Goal: Task Accomplishment & Management: Complete application form

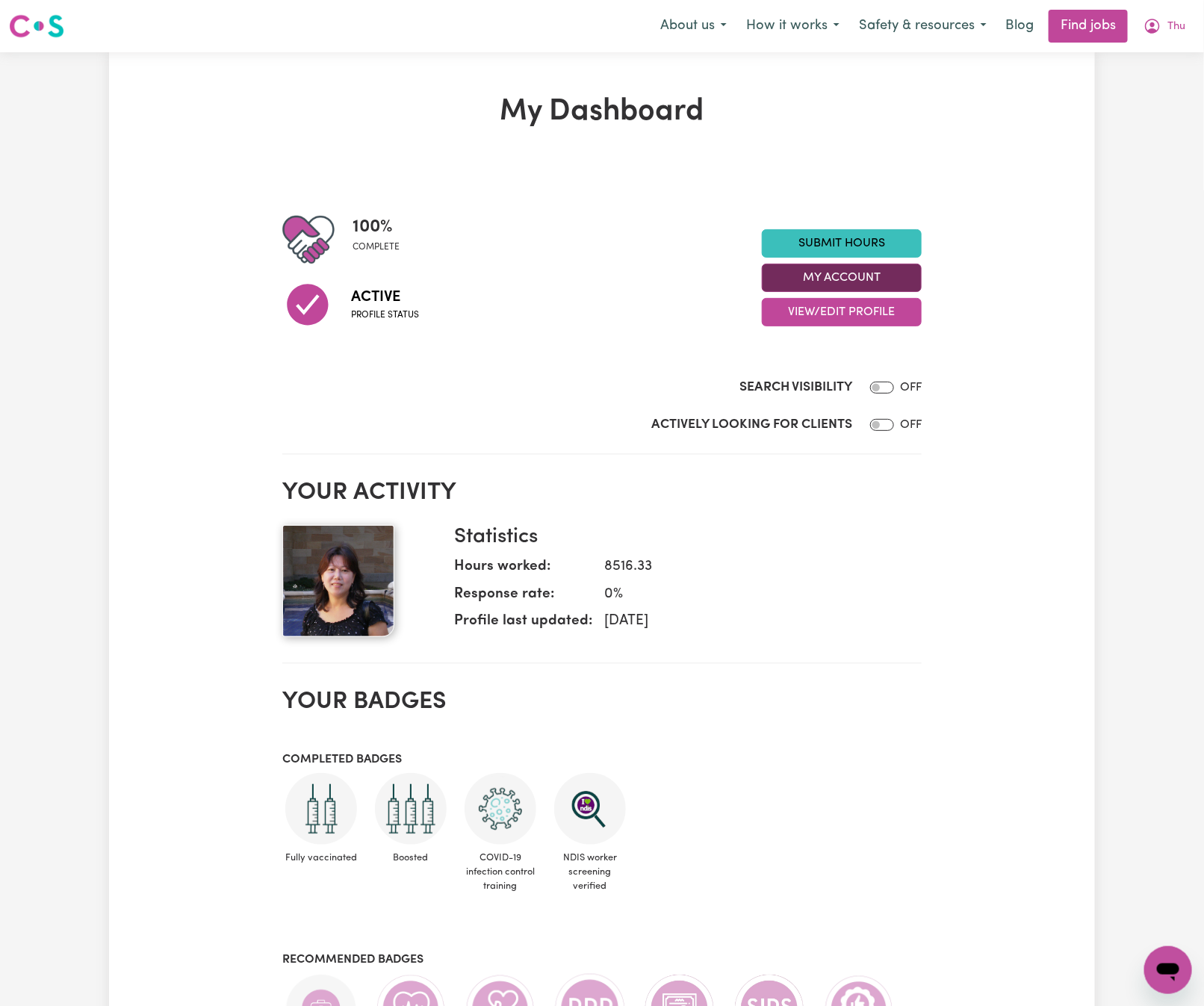
click at [899, 266] on button "My Account" at bounding box center [841, 278] width 160 height 29
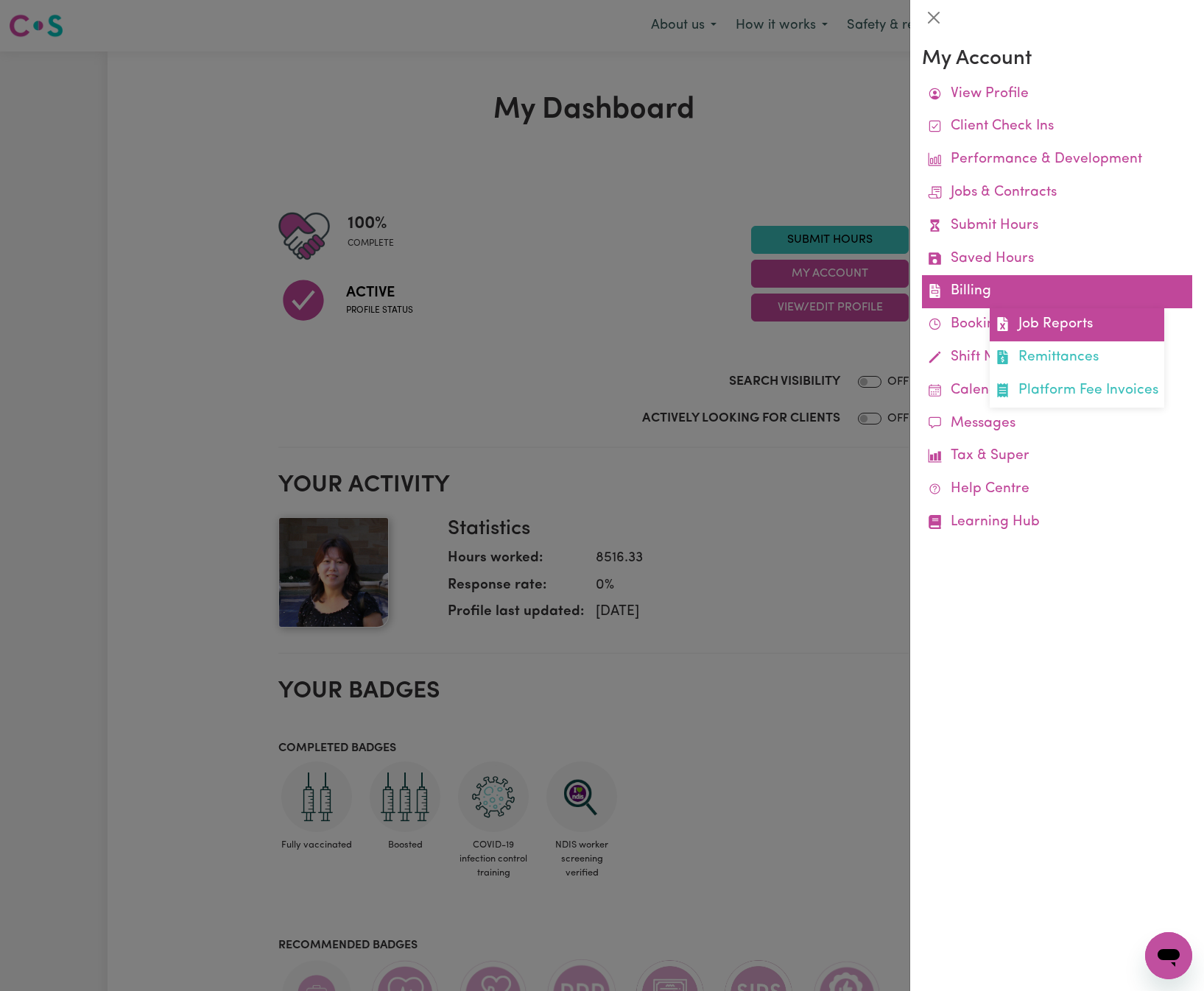
click at [1036, 315] on link "Job Reports" at bounding box center [1076, 325] width 174 height 33
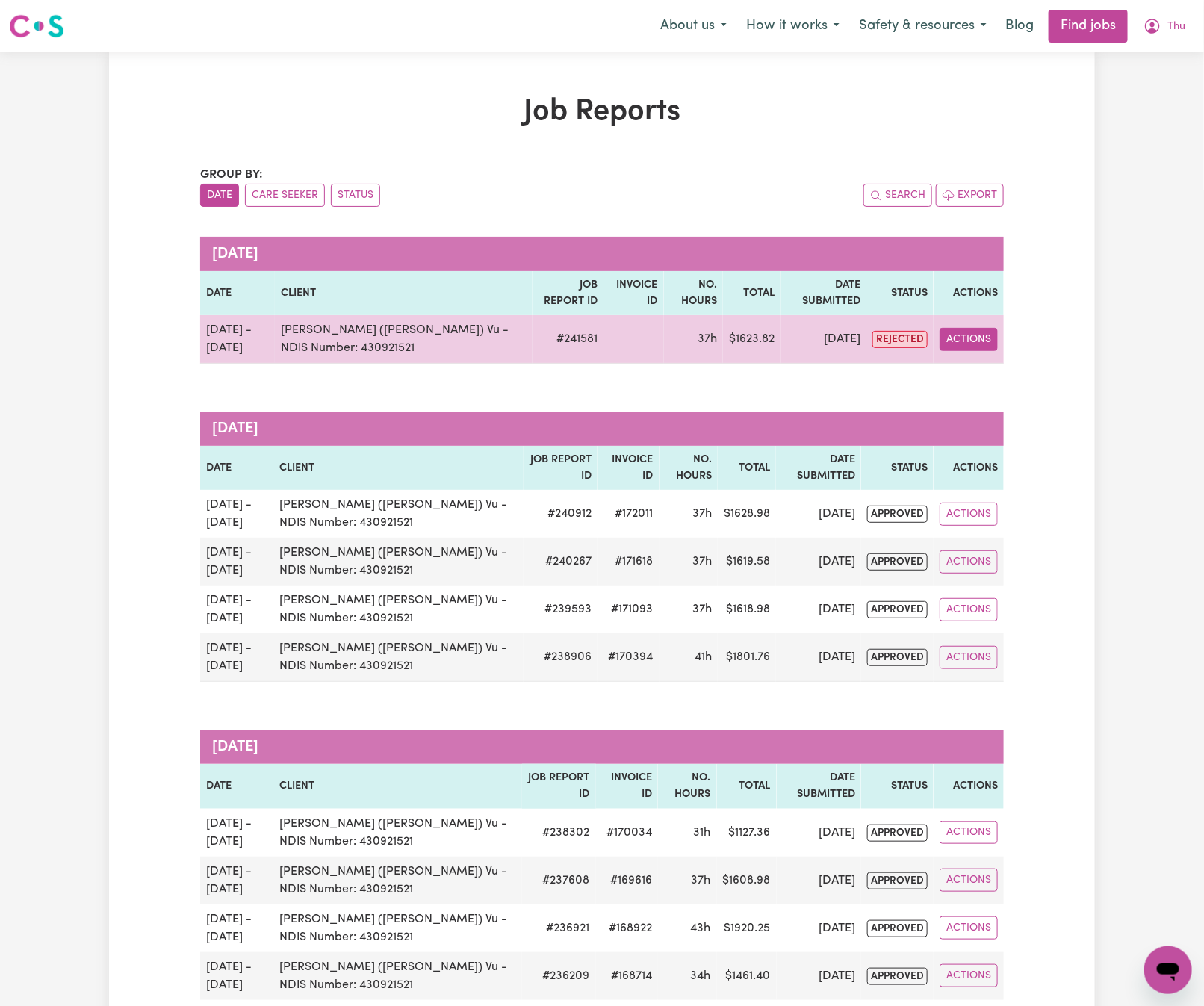
click at [986, 342] on button "Actions" at bounding box center [968, 339] width 58 height 23
drag, startPoint x: 1012, startPoint y: 358, endPoint x: 1012, endPoint y: 367, distance: 9.0
click at [1012, 364] on div "View Job Report Delete" at bounding box center [1004, 390] width 130 height 73
click at [1016, 370] on link "View Job Report" at bounding box center [1004, 375] width 128 height 30
select select "pm"
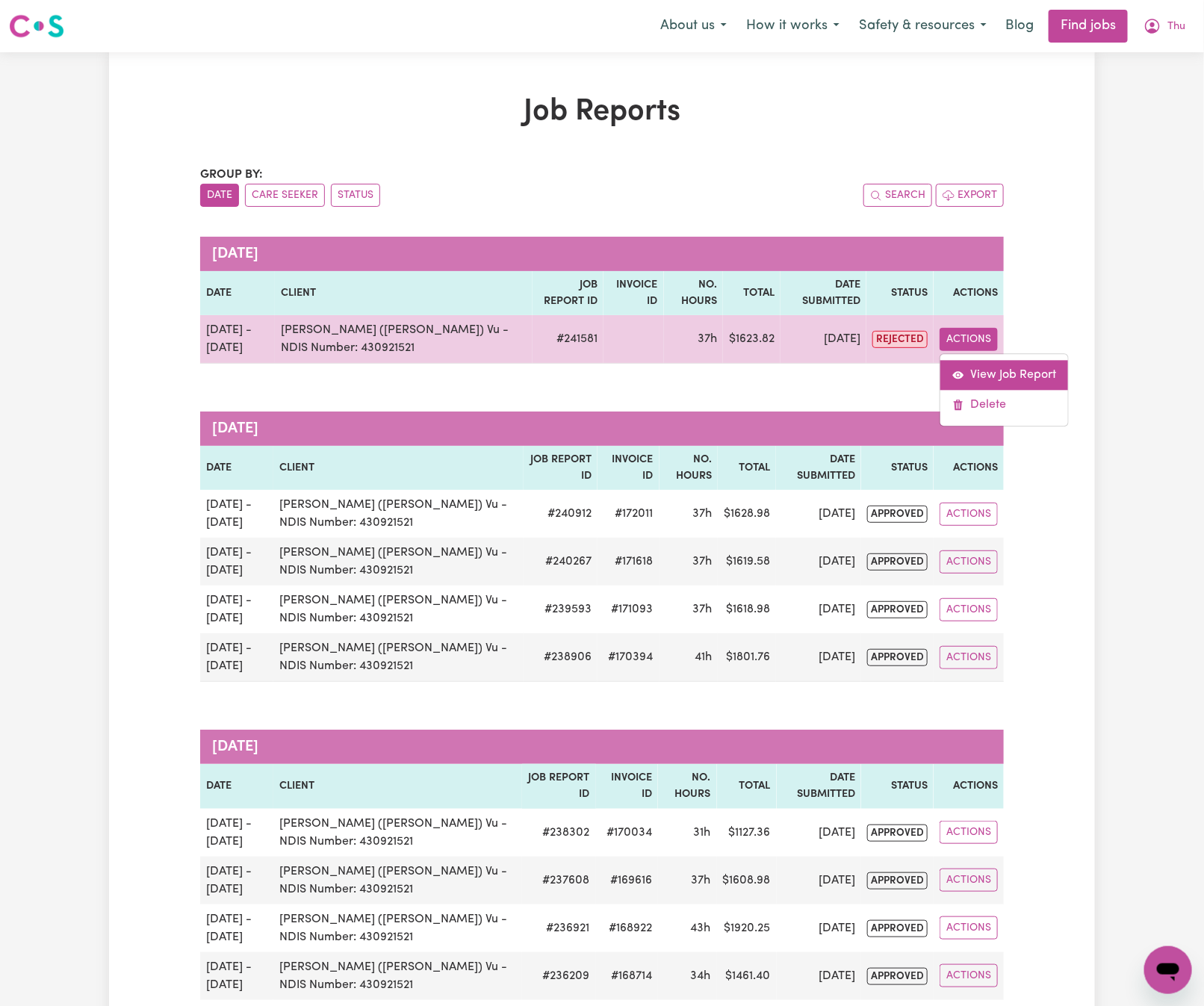
select select "pm"
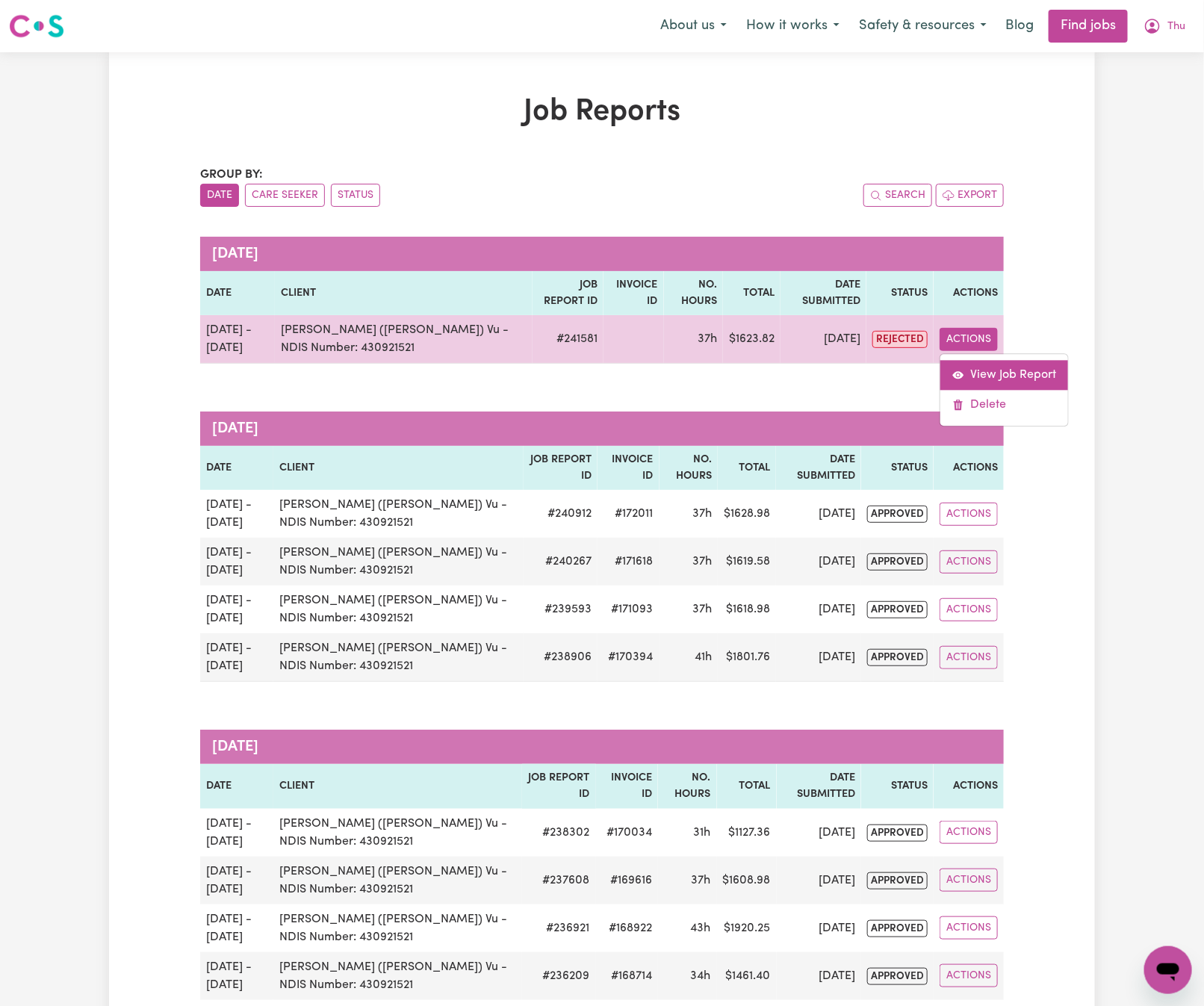
select select "pm"
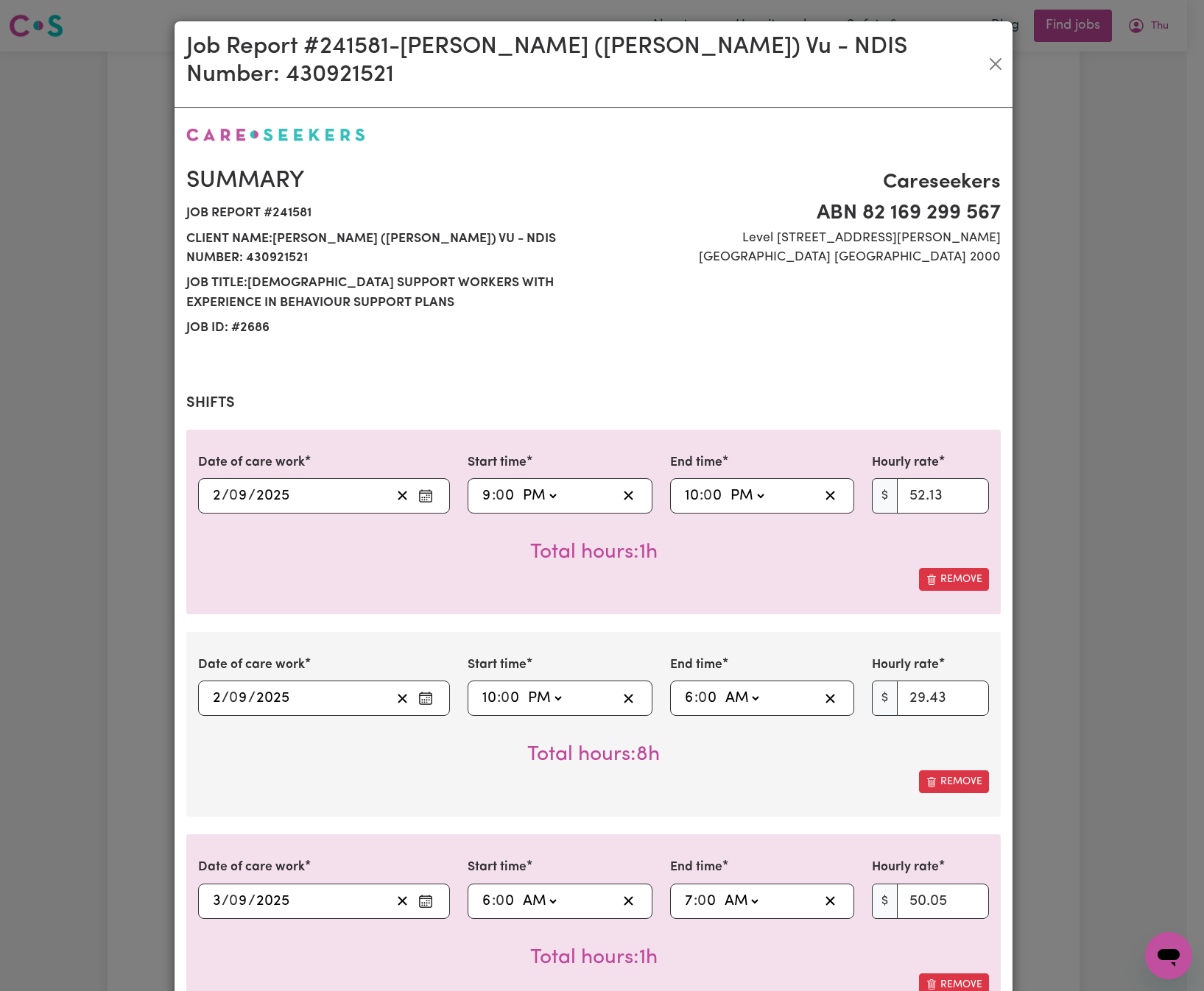
select select "52.13-EveningCare"
select select "29.43-Overnight"
select select "50.05-Weekday"
select select "52.13-EveningCare"
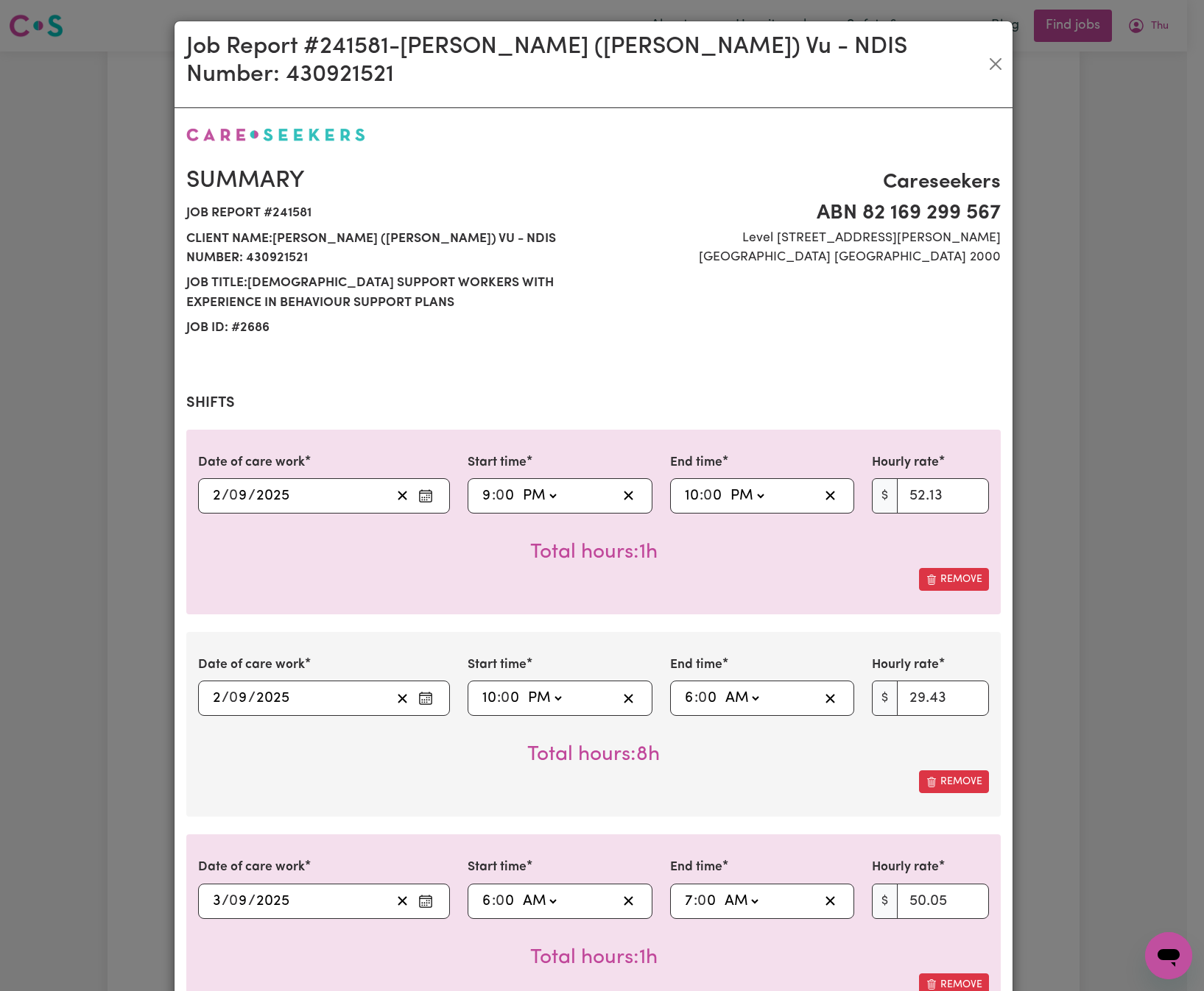
select select "29.43-Overnight"
select select "50.05-Weekday"
select select "90.04-[DATE]"
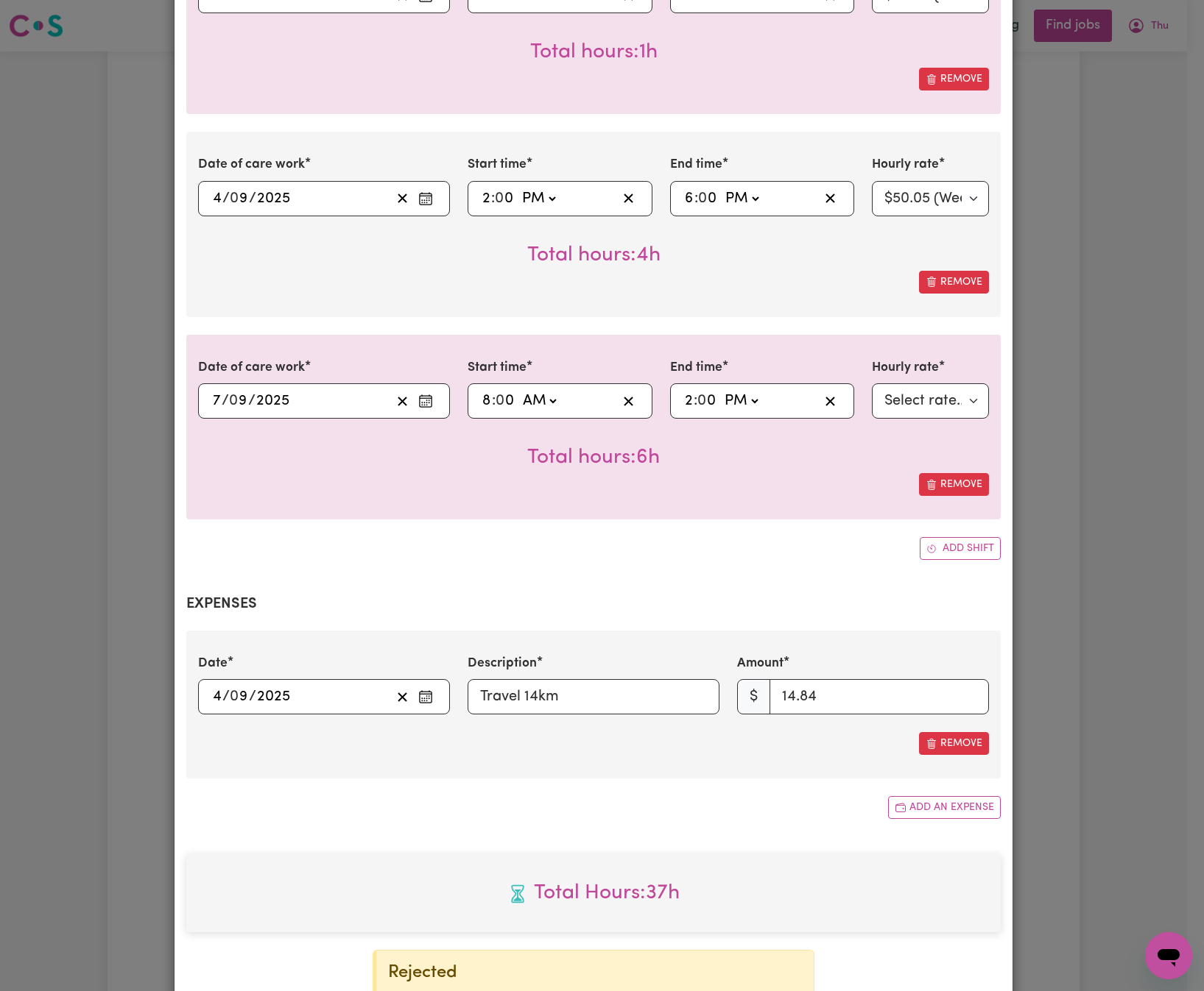
scroll to position [1766, 0]
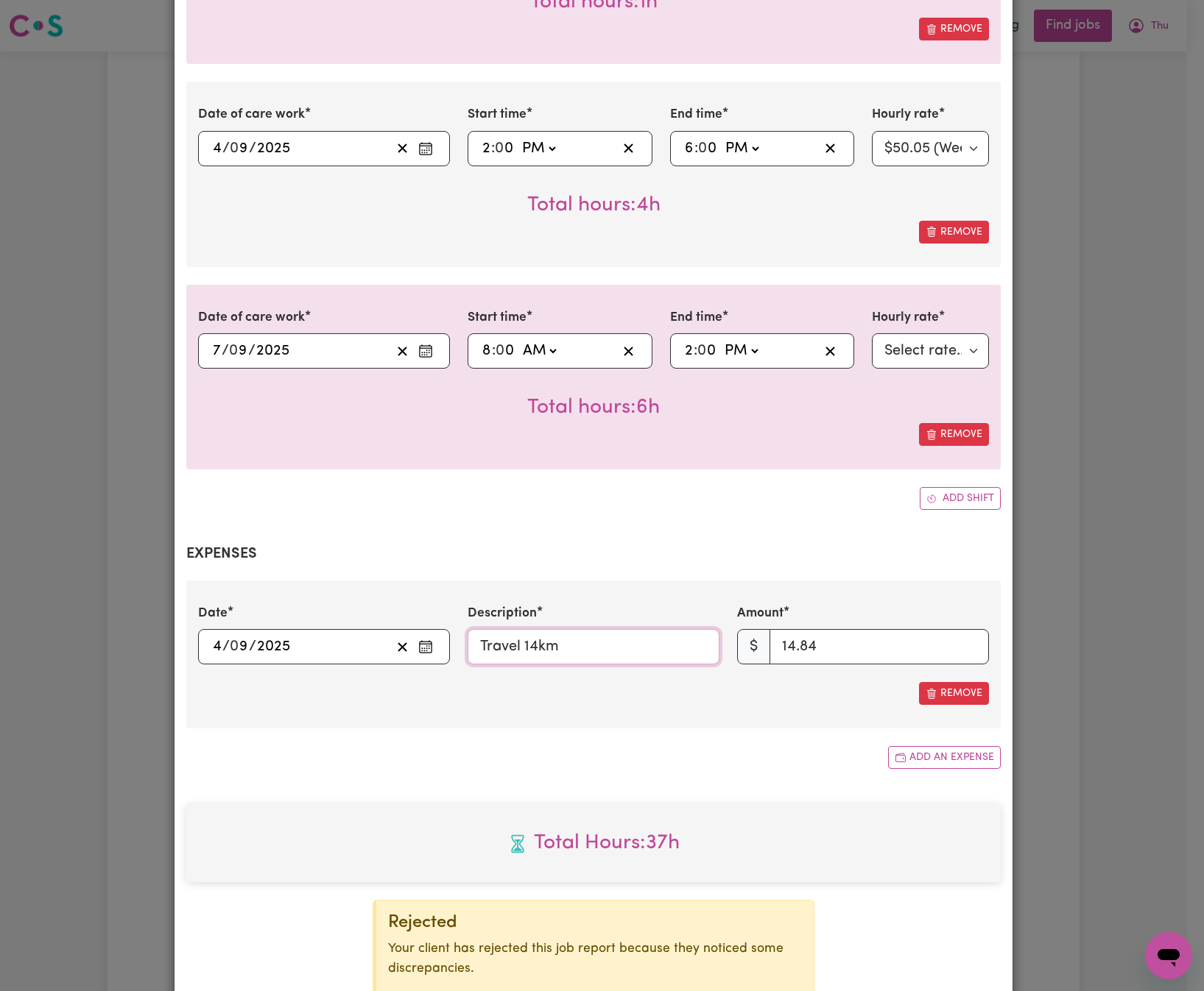
click at [637, 629] on input "Travel 14km" at bounding box center [594, 646] width 252 height 36
paste input "[Mileage @ $1/ km / 04_590_0125_6_1]"
type input "Travel 14km [Mileage @ $1/ km / 04_590_0125_6_1]"
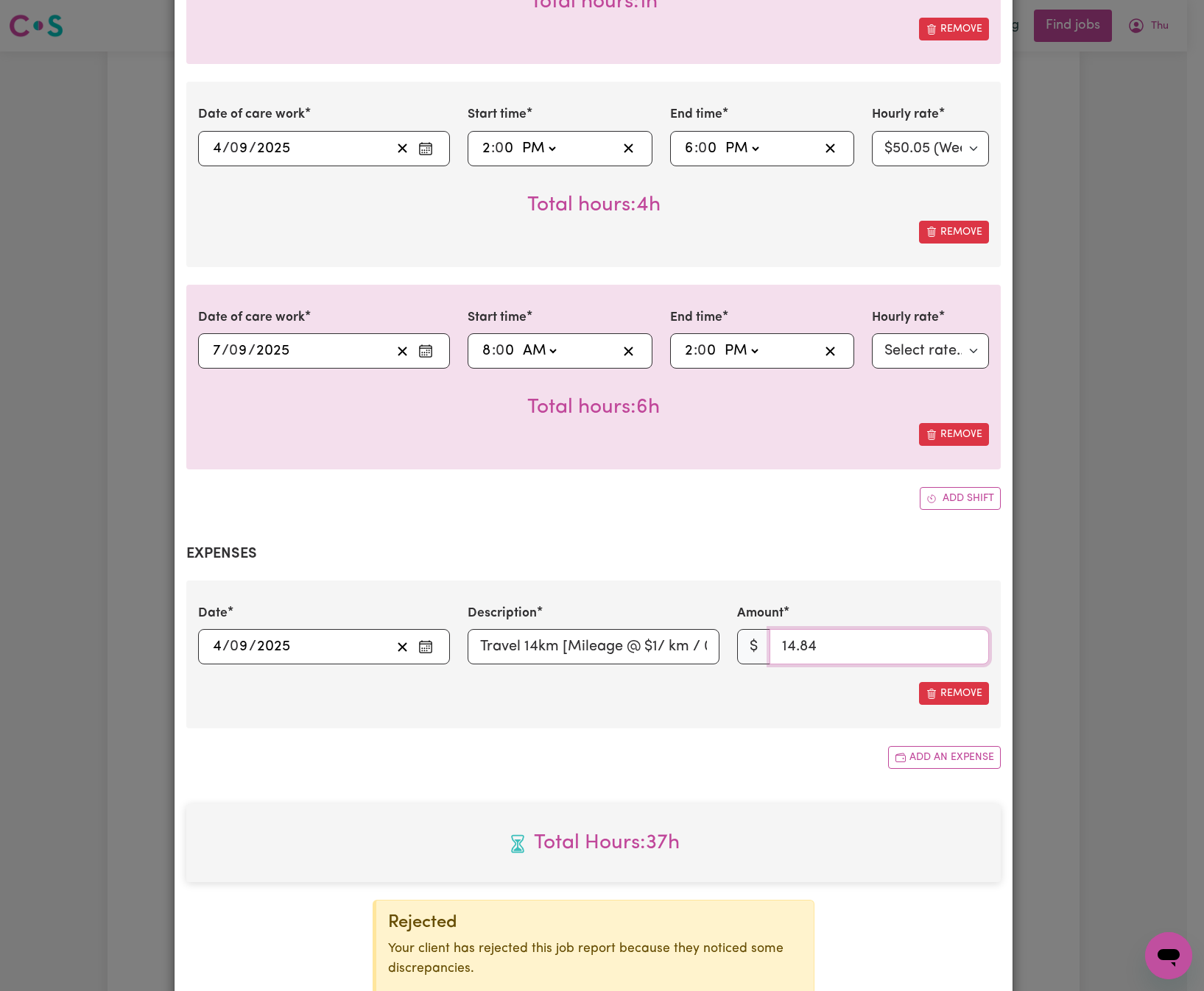
drag, startPoint x: 839, startPoint y: 620, endPoint x: 733, endPoint y: 614, distance: 106.2
click at [737, 629] on div "$ 14.84" at bounding box center [863, 646] width 252 height 36
type input "14"
click at [745, 703] on section "Expenses Date [DATE] 4 / 0 9 / 2025 Description Travel 14km [Mileage @ $1/ km /…" at bounding box center [593, 656] width 815 height 223
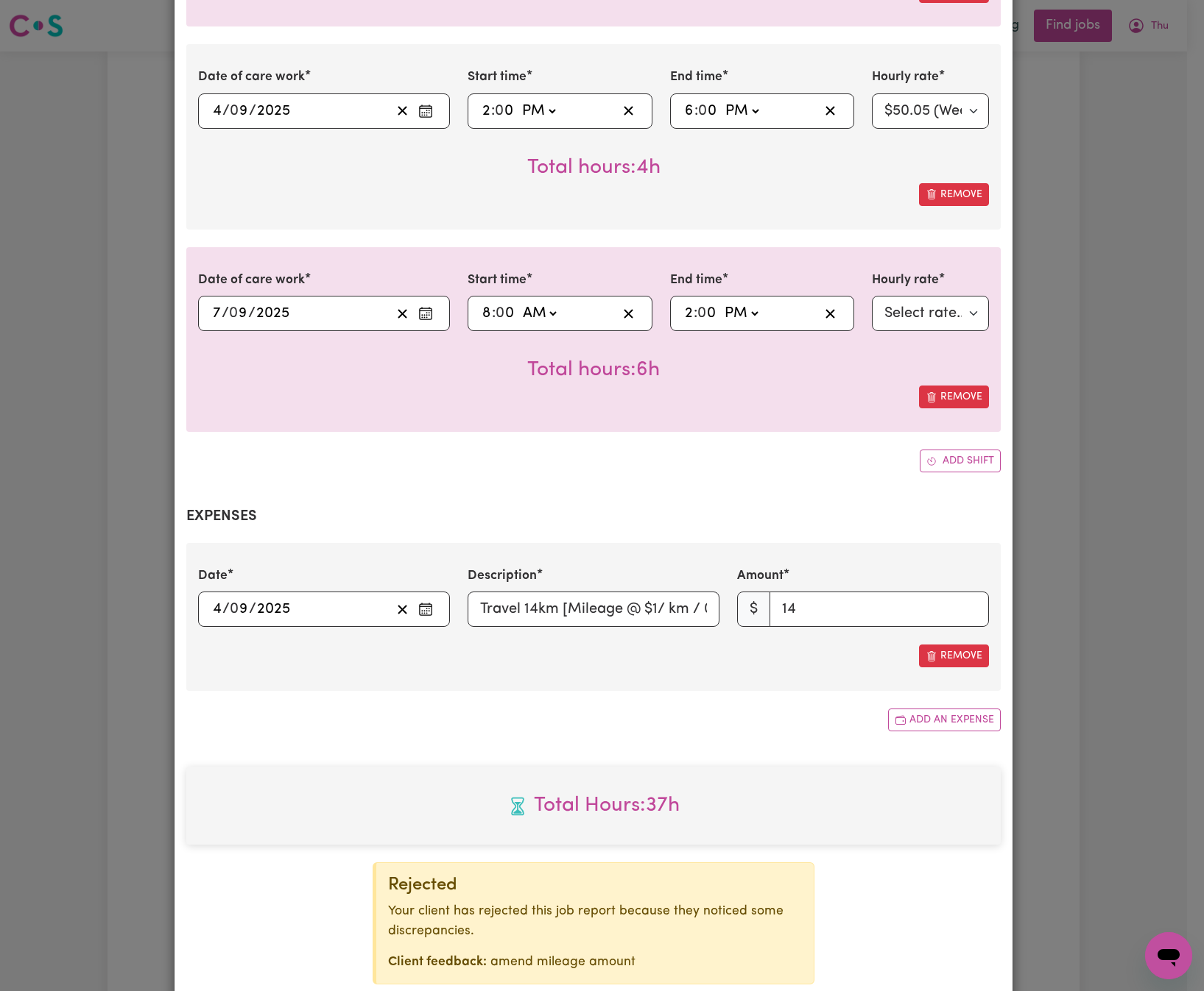
scroll to position [1870, 0]
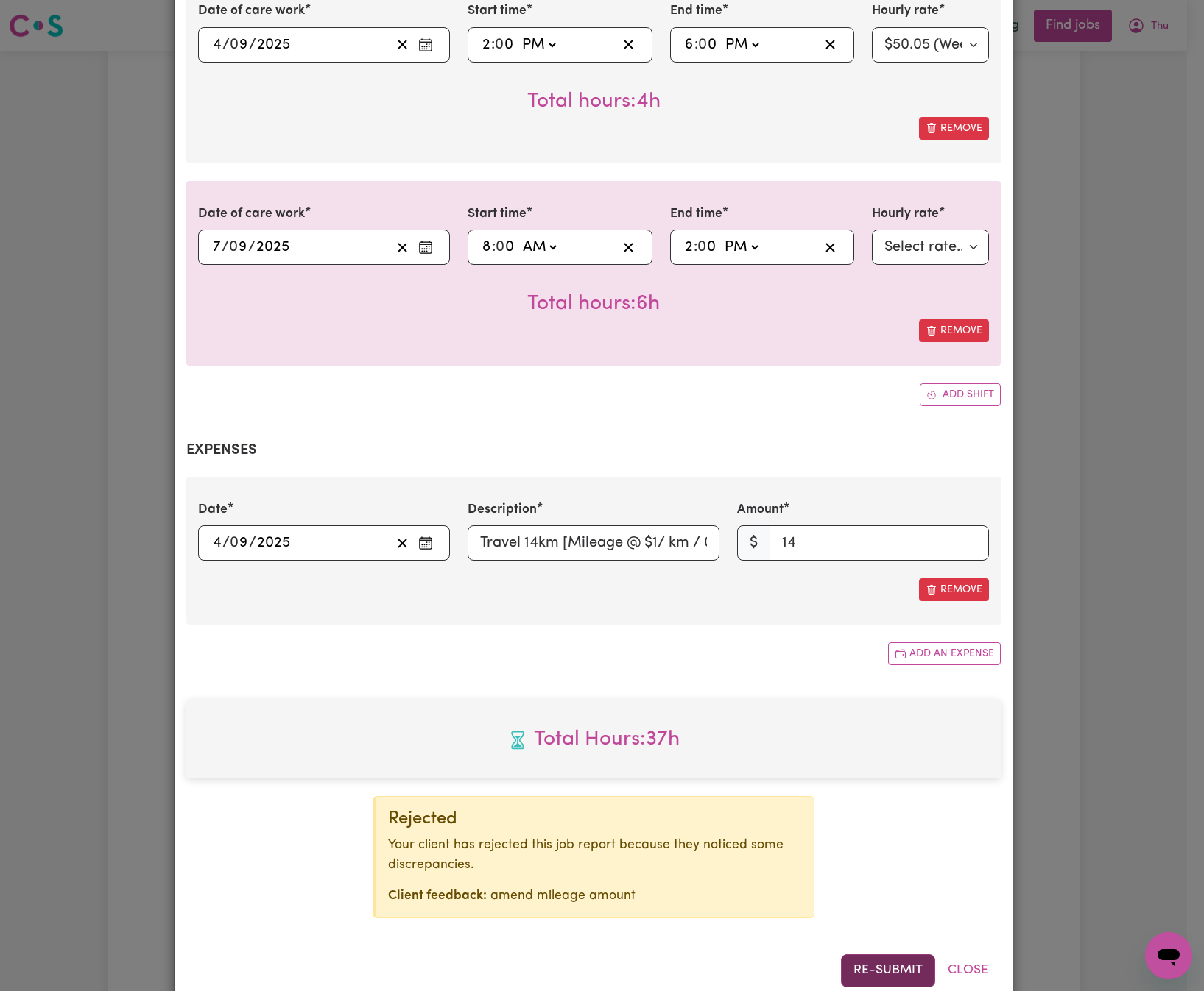
click at [856, 955] on button "Re-submit" at bounding box center [887, 971] width 94 height 33
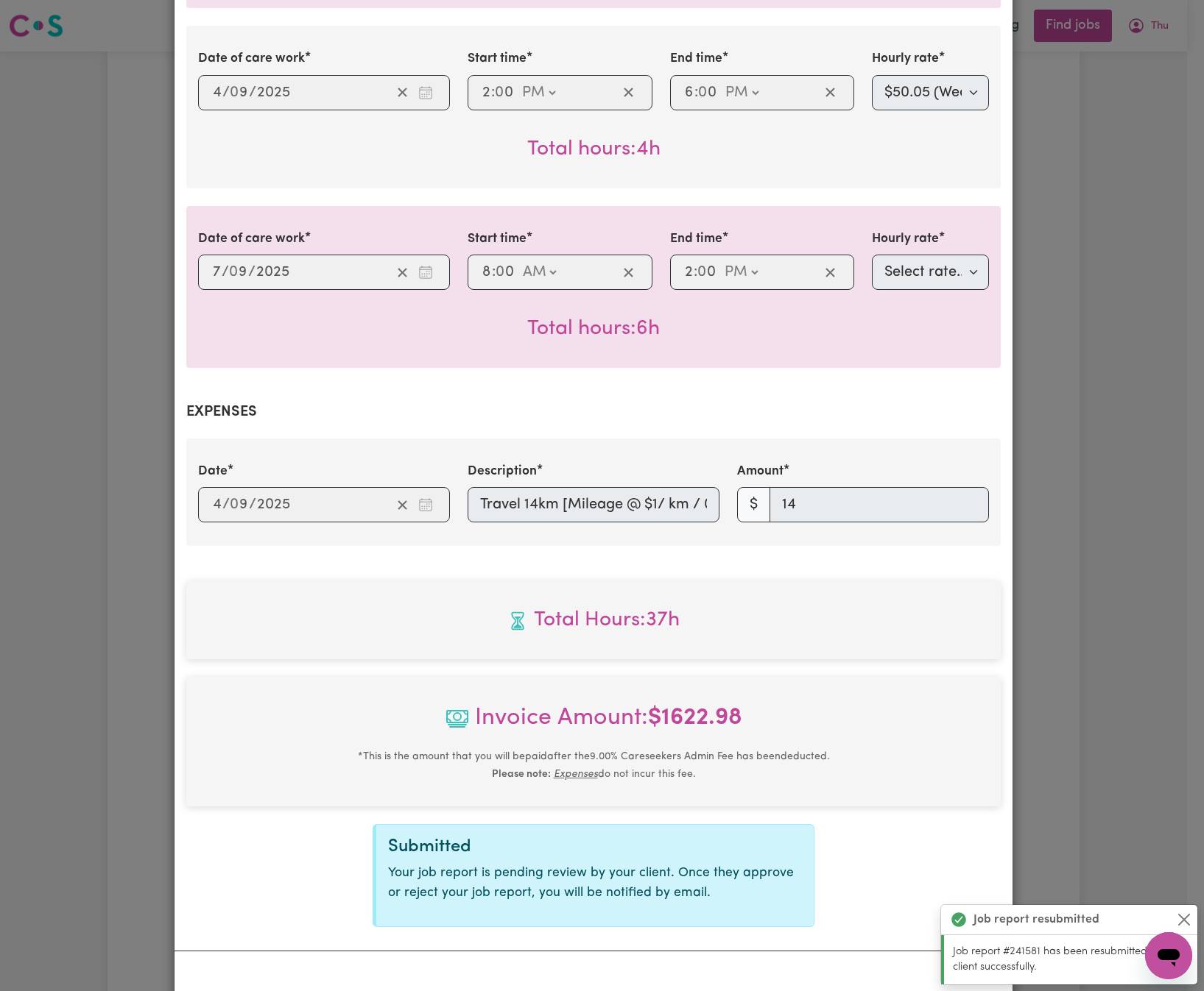
click at [1193, 919] on div "Job report resubmitted" at bounding box center [1068, 920] width 256 height 30
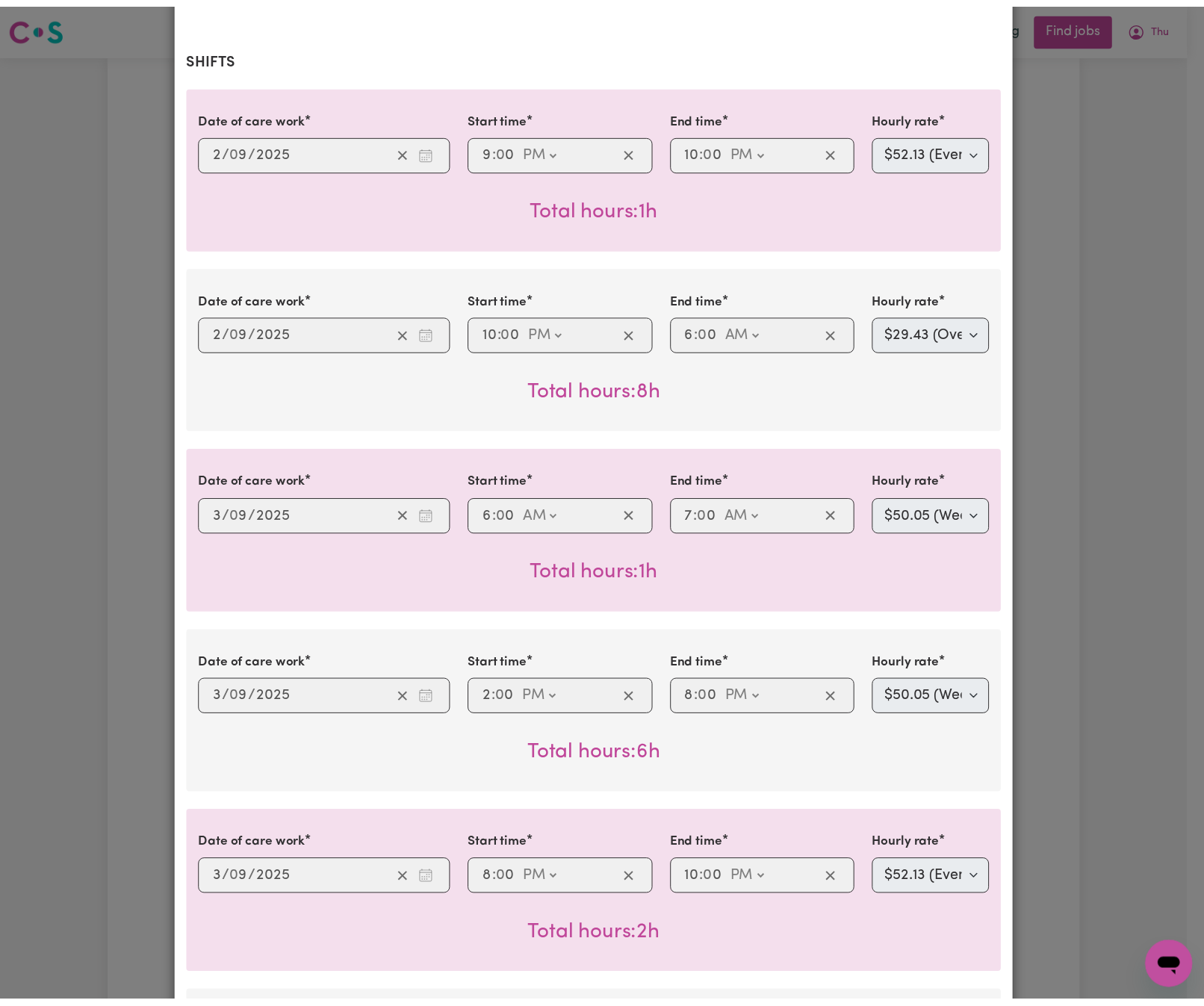
scroll to position [0, 0]
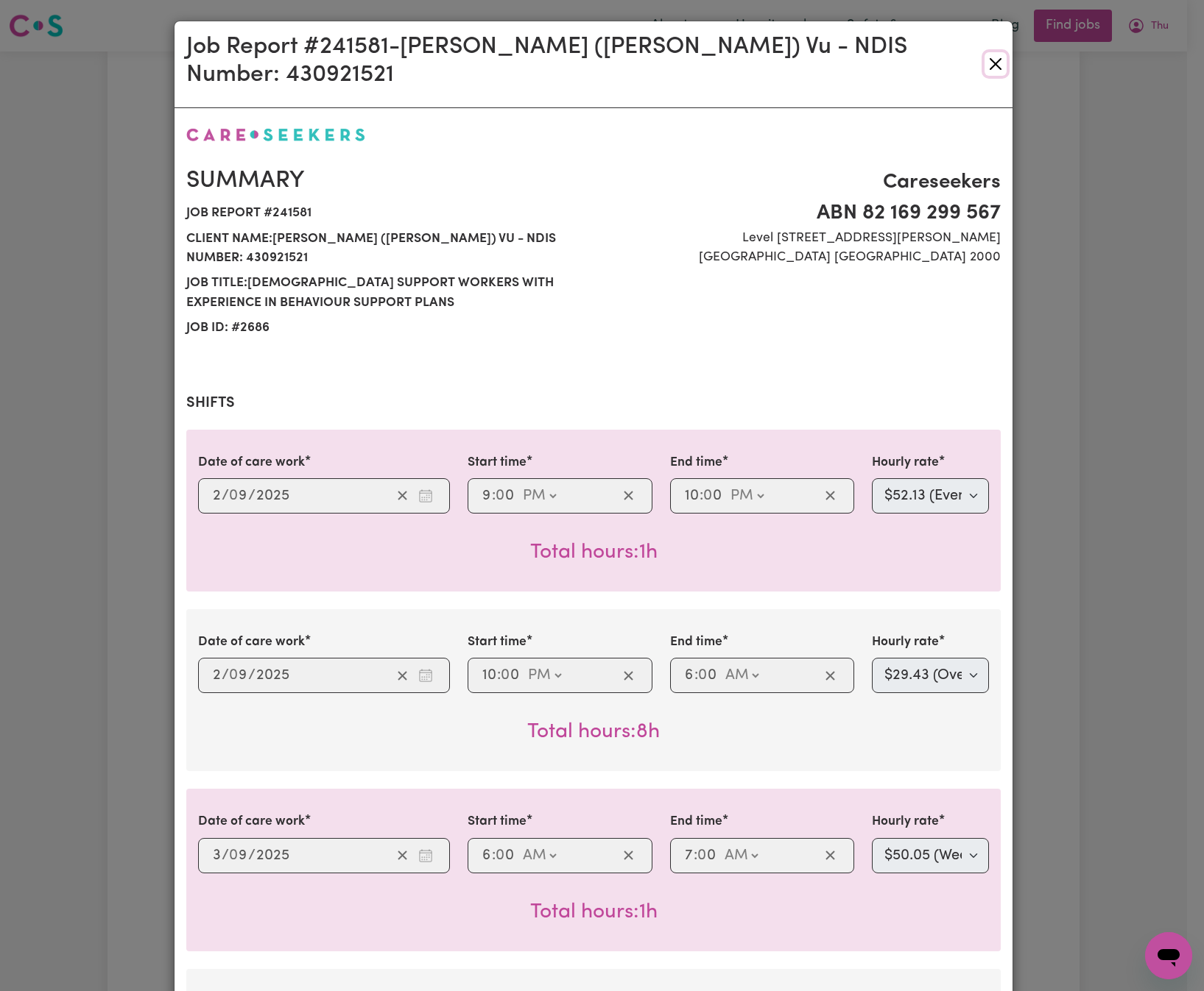
click at [984, 52] on button "Close" at bounding box center [995, 64] width 22 height 24
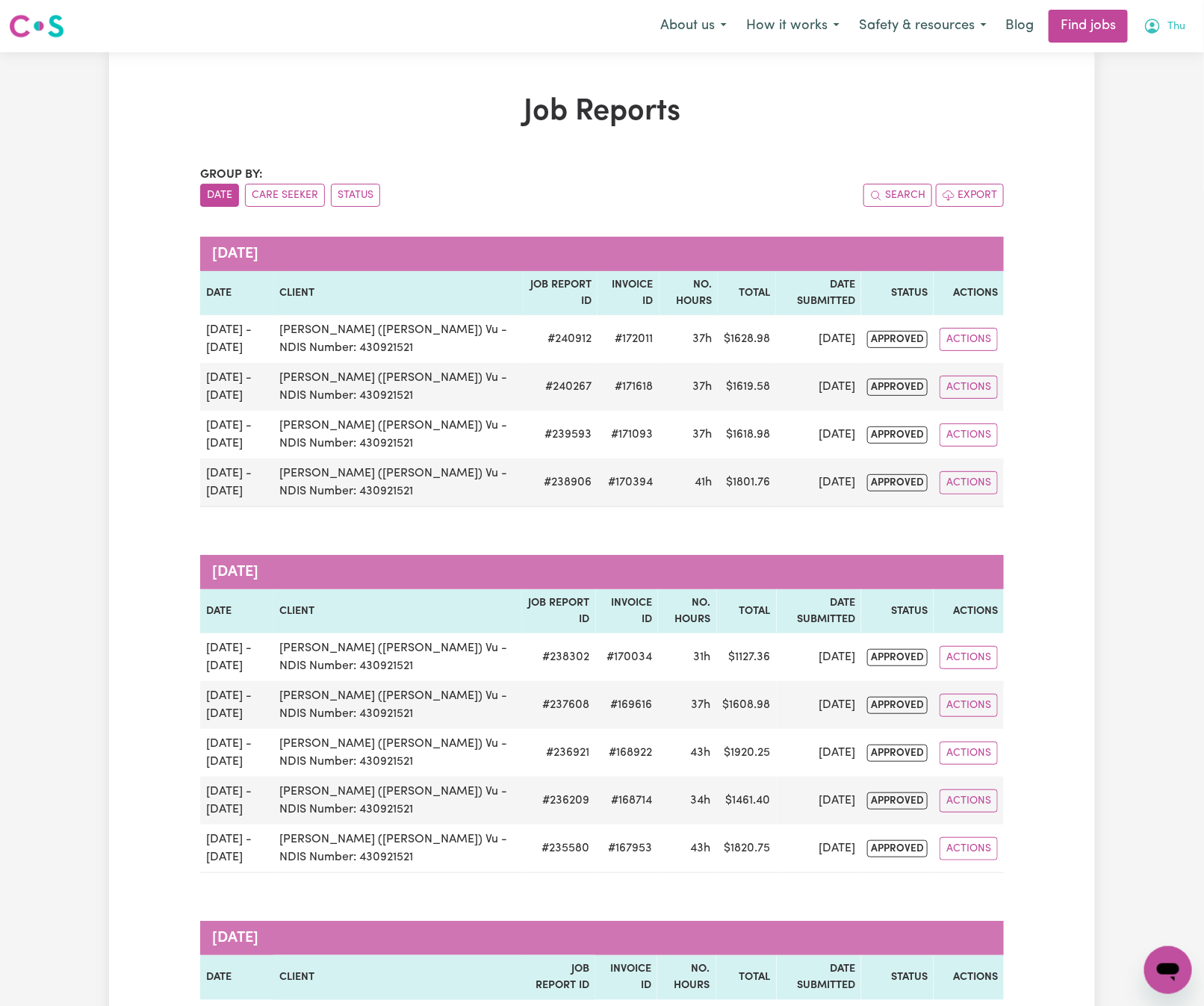
click at [1185, 20] on button "Thu" at bounding box center [1164, 26] width 61 height 31
click at [1168, 104] on link "Logout" at bounding box center [1136, 114] width 118 height 29
